Goal: Information Seeking & Learning: Learn about a topic

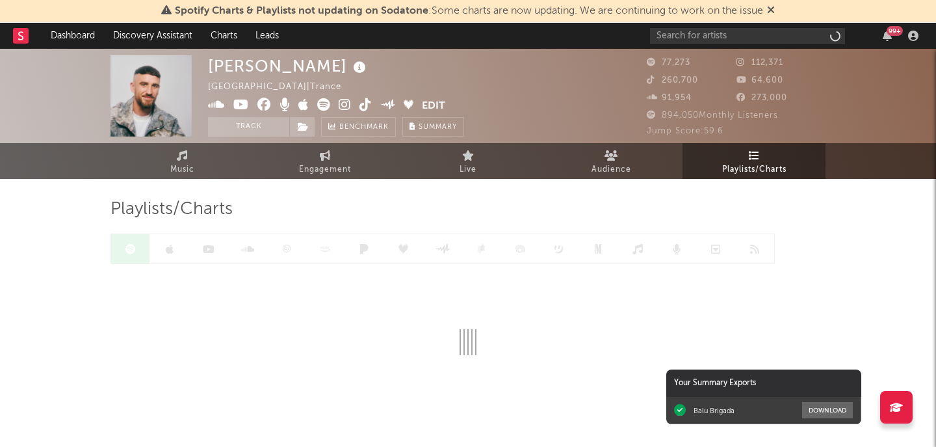
click at [752, 16] on span "Spotify Charts & Playlists not updating on Sodatone : Some charts are now updat…" at bounding box center [468, 11] width 614 height 16
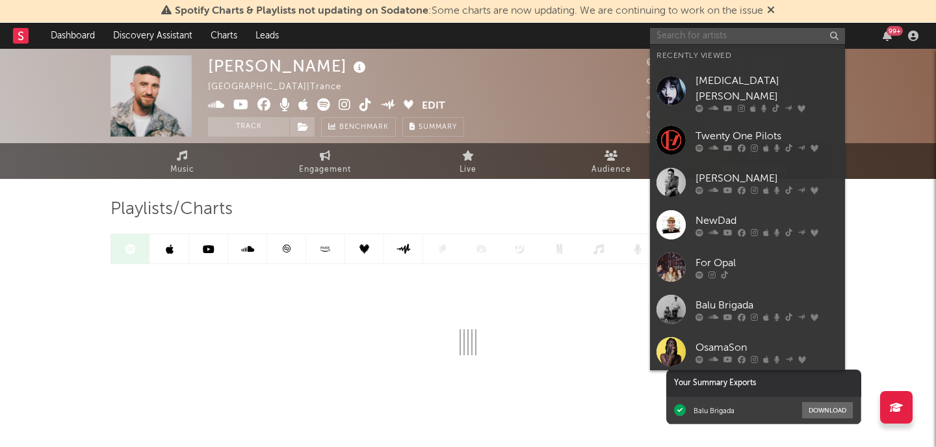
click at [752, 28] on input "text" at bounding box center [747, 36] width 195 height 16
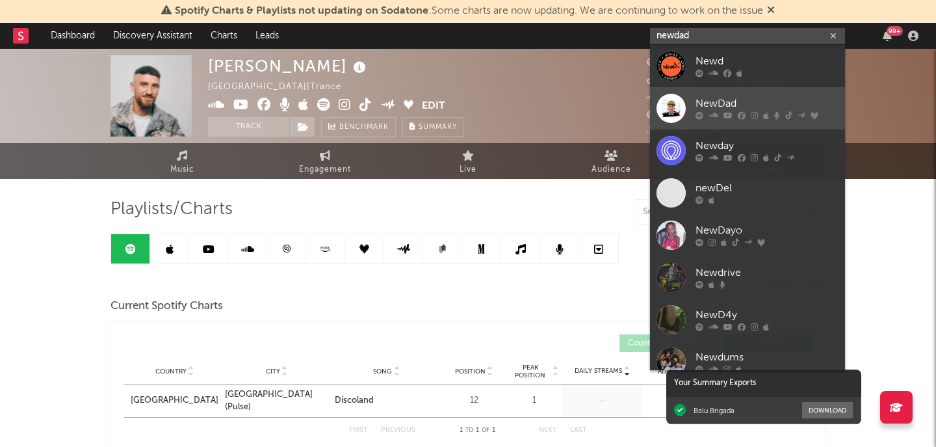
type input "newdad"
click at [766, 98] on div "NewDad" at bounding box center [767, 104] width 143 height 16
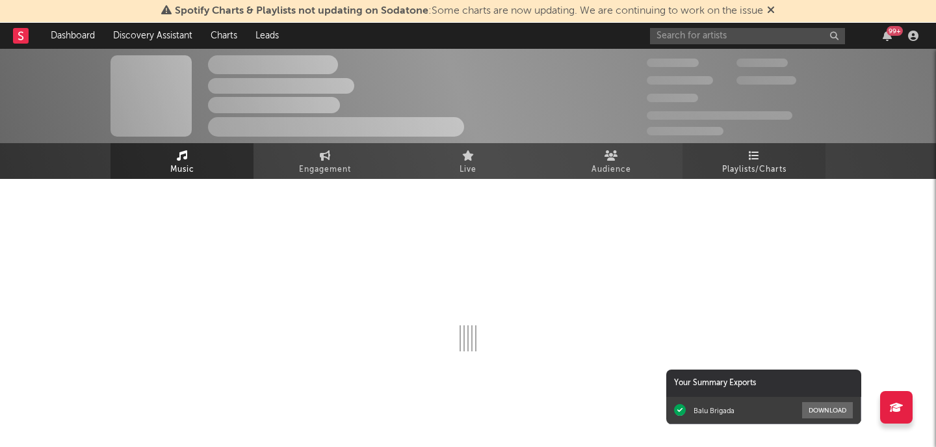
click at [739, 161] on link "Playlists/Charts" at bounding box center [754, 161] width 143 height 36
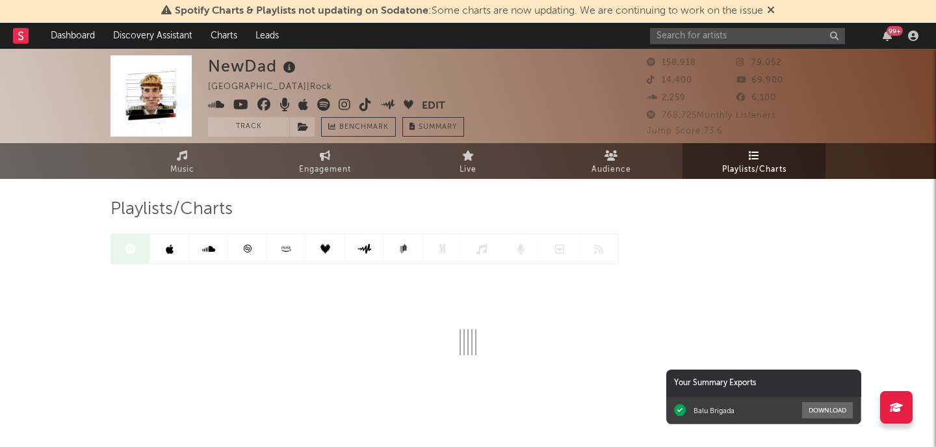
click at [179, 259] on link at bounding box center [169, 248] width 39 height 29
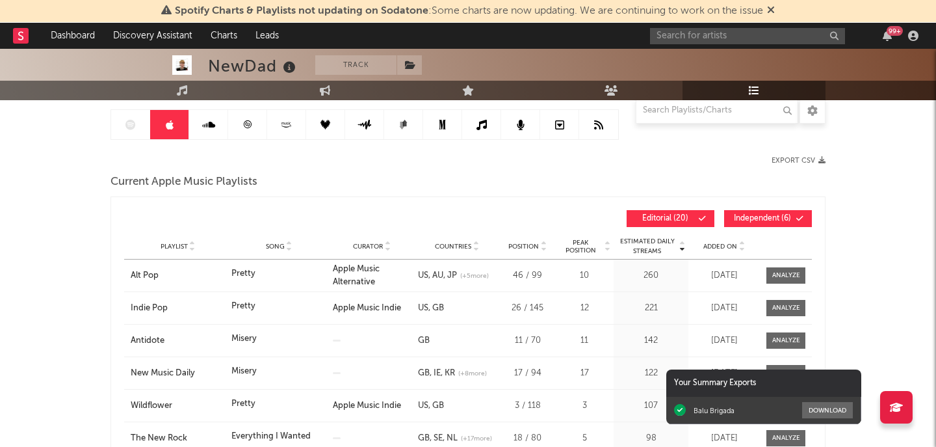
scroll to position [128, 0]
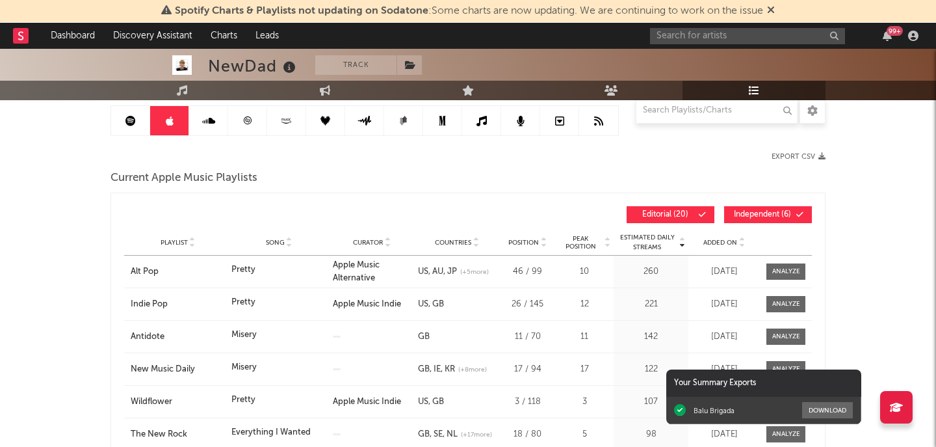
click at [718, 241] on span "Added On" at bounding box center [721, 243] width 34 height 8
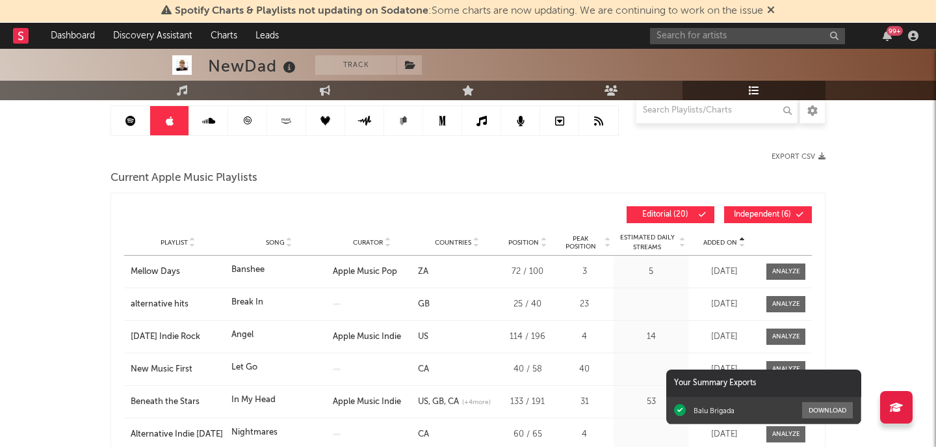
scroll to position [133, 0]
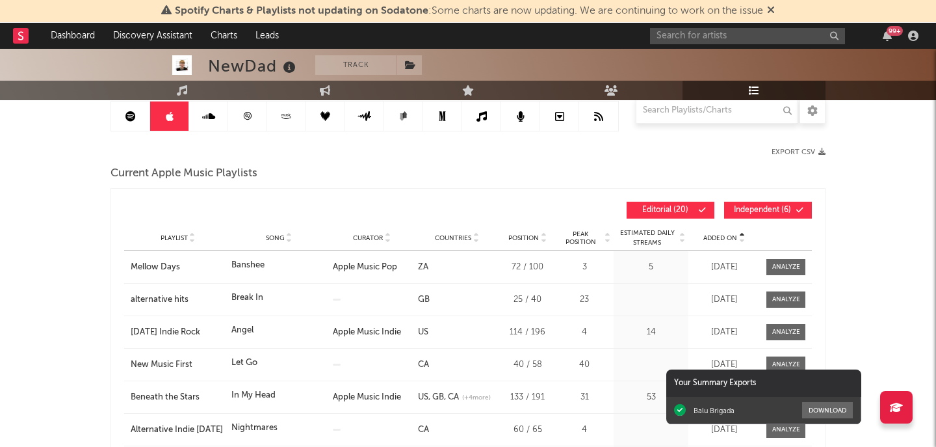
click at [723, 236] on span "Added On" at bounding box center [721, 238] width 34 height 8
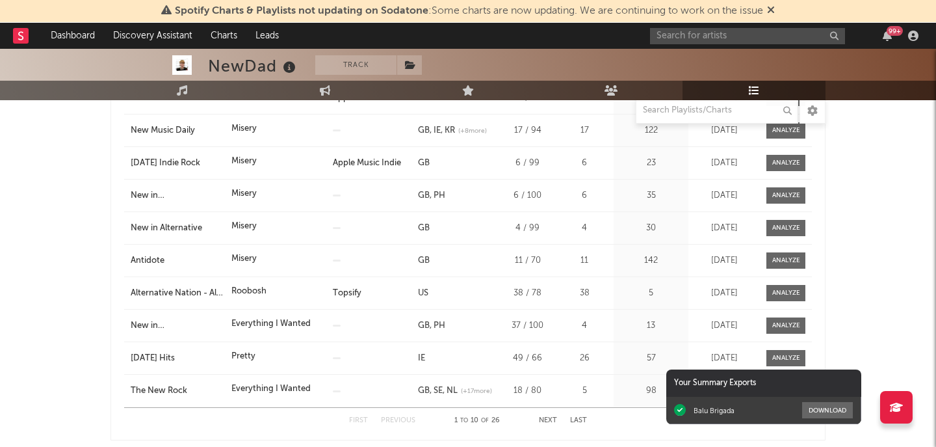
scroll to position [305, 0]
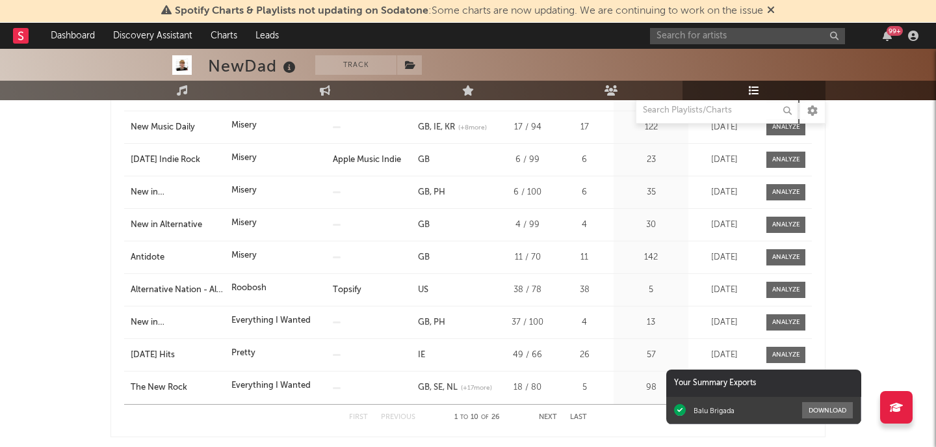
click at [540, 417] on button "Next" at bounding box center [548, 417] width 18 height 7
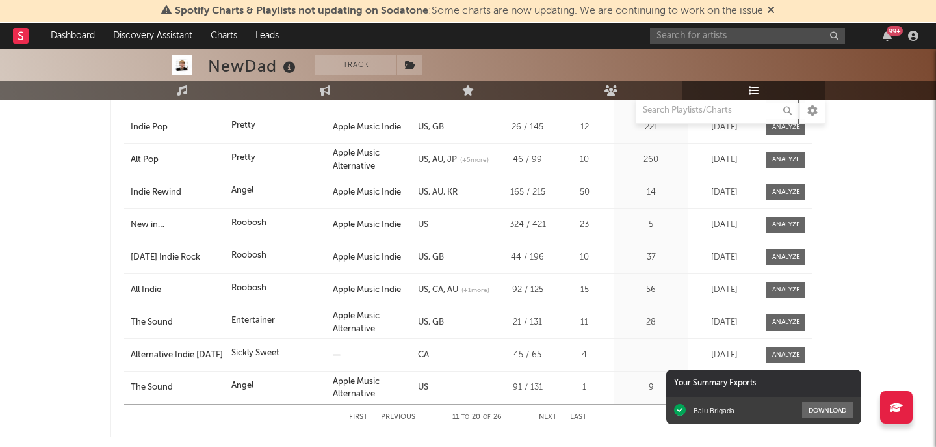
click at [551, 417] on button "Next" at bounding box center [548, 417] width 18 height 7
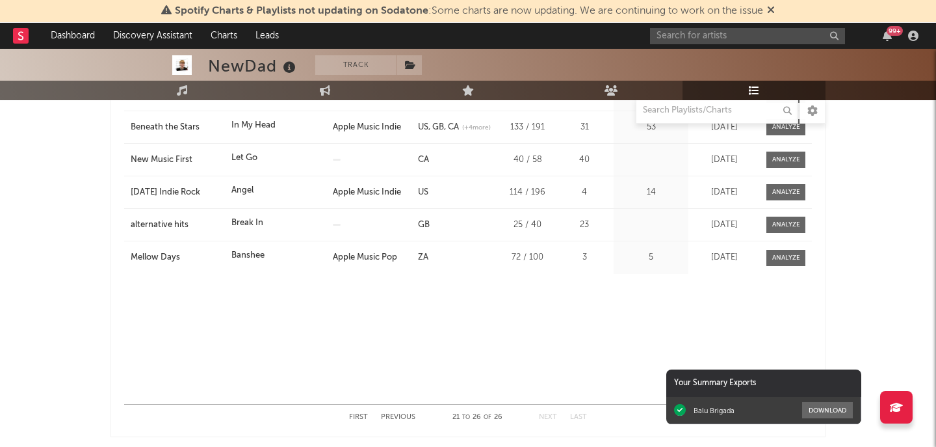
click at [412, 417] on button "Previous" at bounding box center [398, 417] width 34 height 7
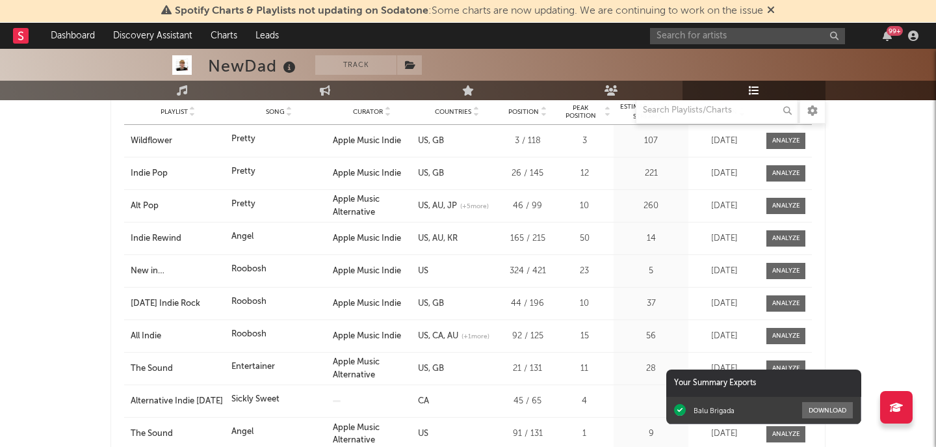
scroll to position [228, 0]
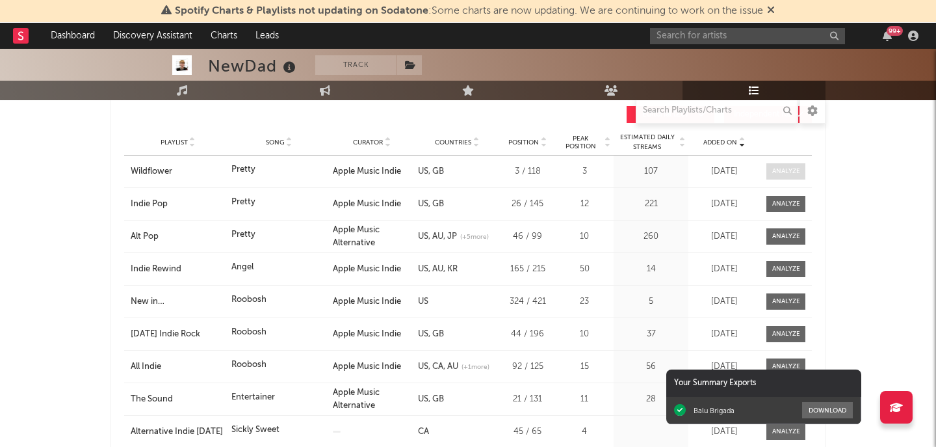
click at [791, 168] on div at bounding box center [787, 171] width 28 height 10
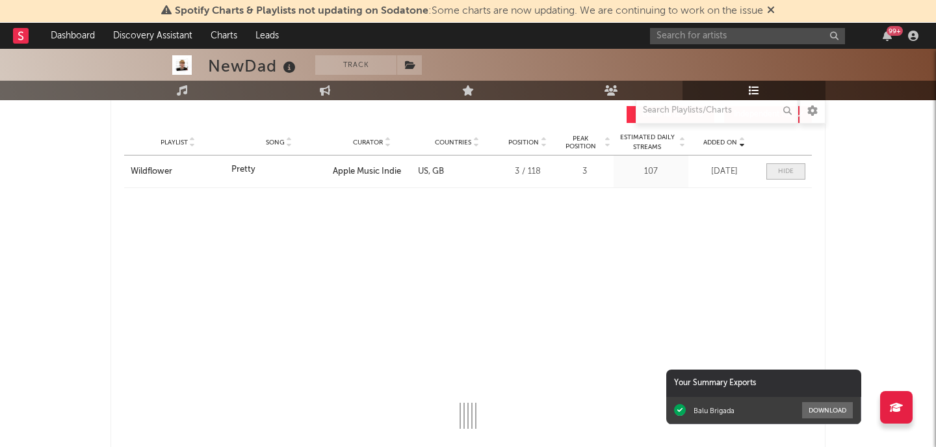
select select "1w"
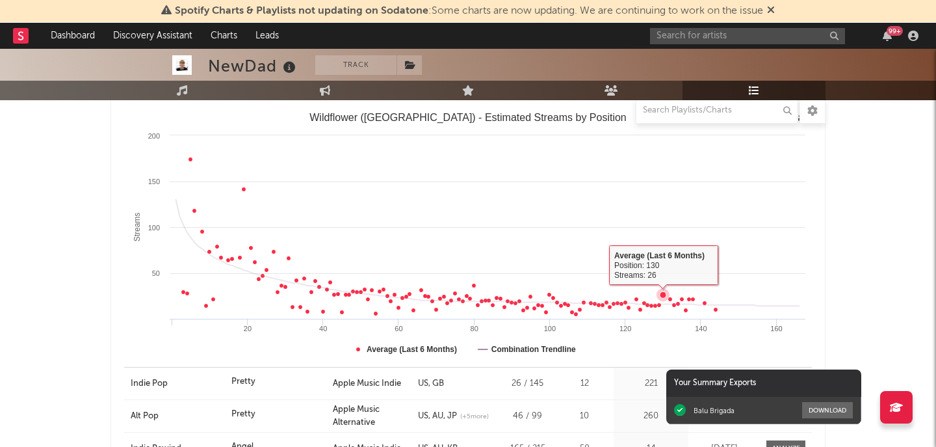
scroll to position [576, 0]
